Goal: Transaction & Acquisition: Purchase product/service

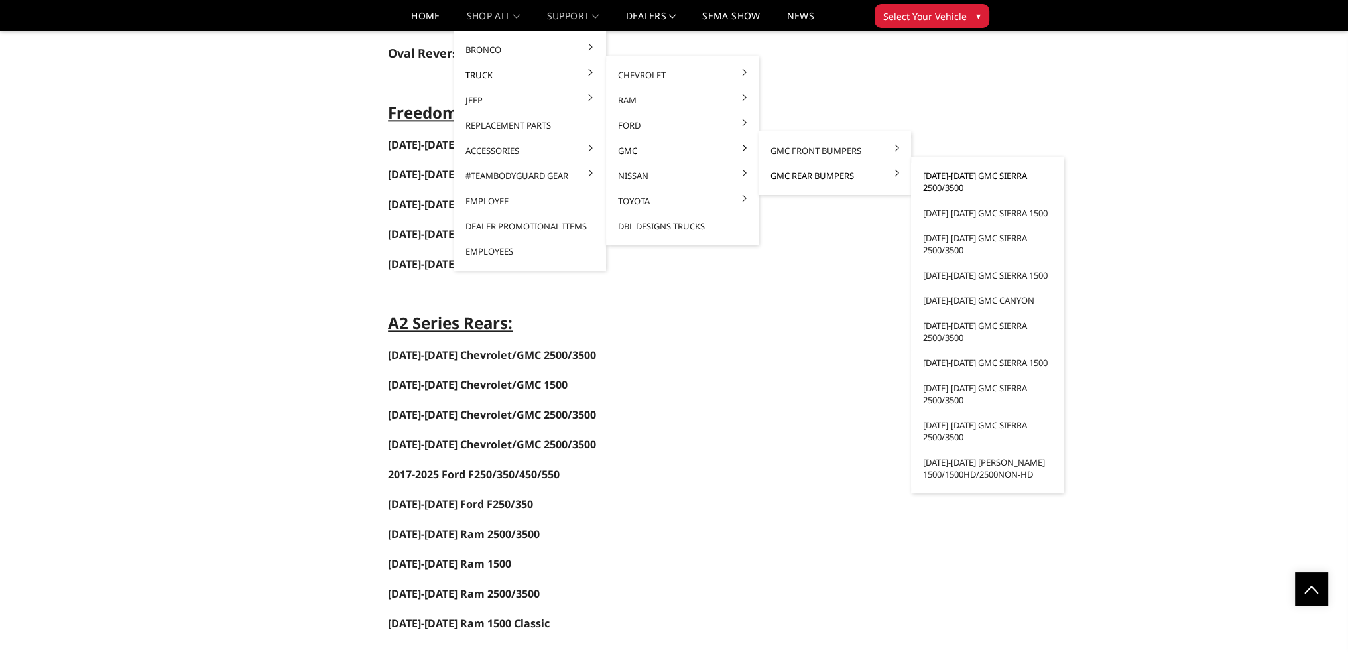
click at [981, 174] on link "[DATE]-[DATE] GMC Sierra 2500/3500" at bounding box center [987, 181] width 142 height 37
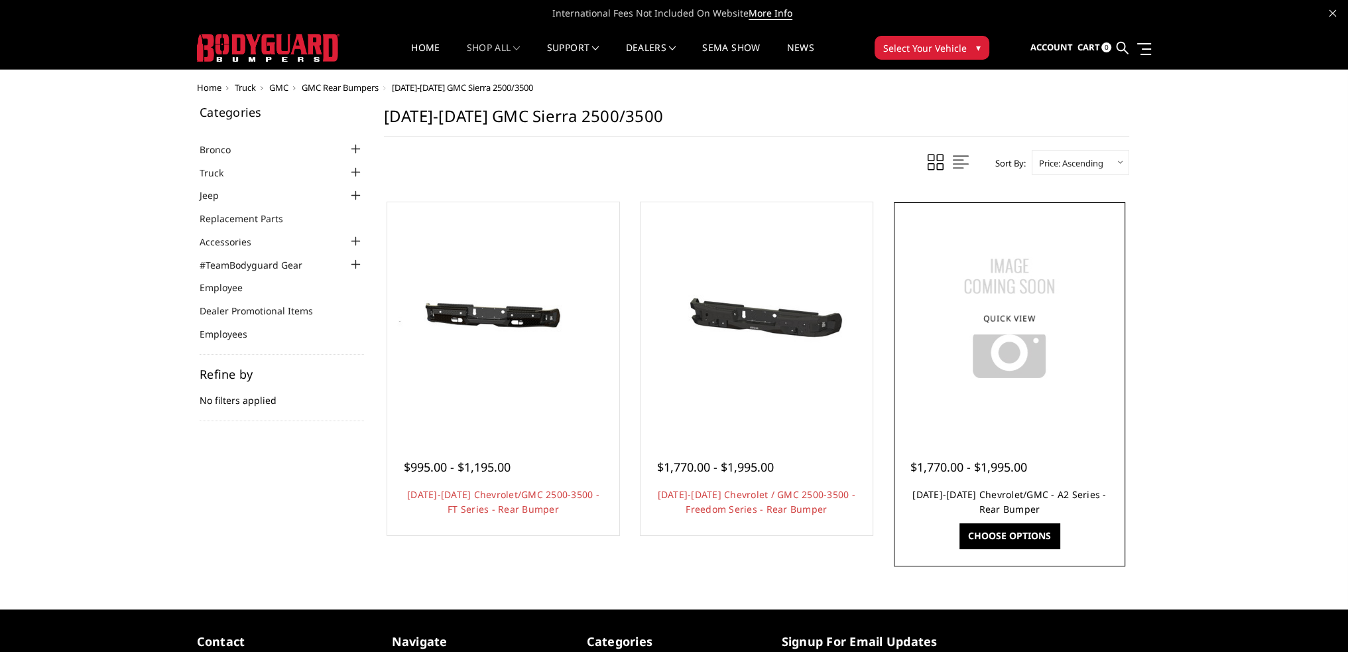
click at [993, 490] on link "2020-2025 Chevrolet/GMC - A2 Series - Rear Bumper" at bounding box center [1009, 501] width 194 height 27
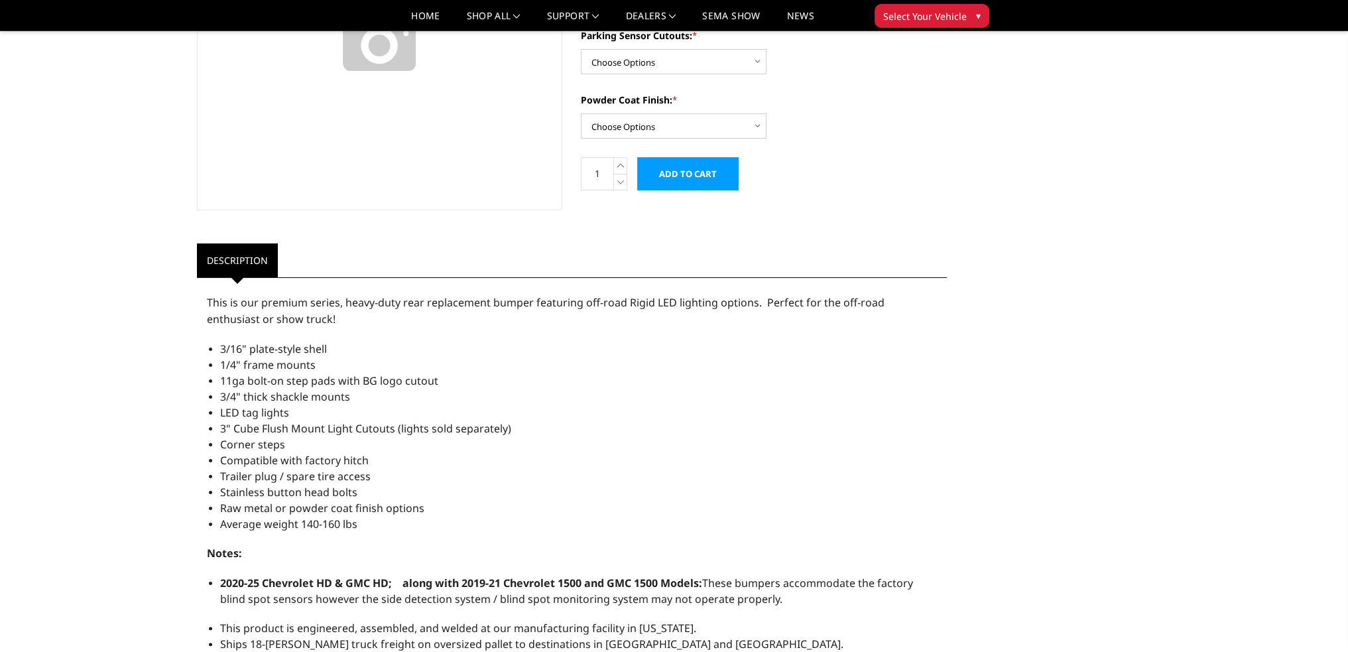
scroll to position [265, 0]
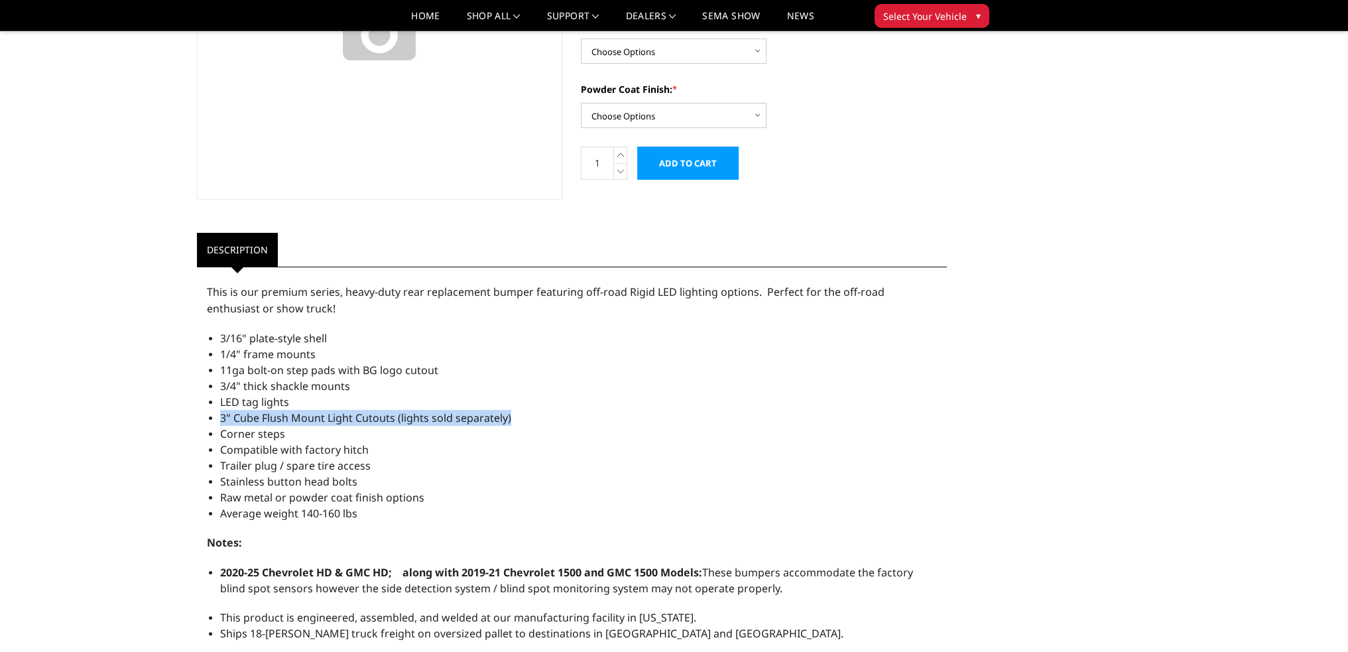
drag, startPoint x: 219, startPoint y: 416, endPoint x: 512, endPoint y: 416, distance: 293.1
click at [512, 416] on div "This is our premium series, heavy-duty rear replacement bumper featuring off-ro…" at bounding box center [572, 543] width 751 height 539
